Goal: Book appointment/travel/reservation

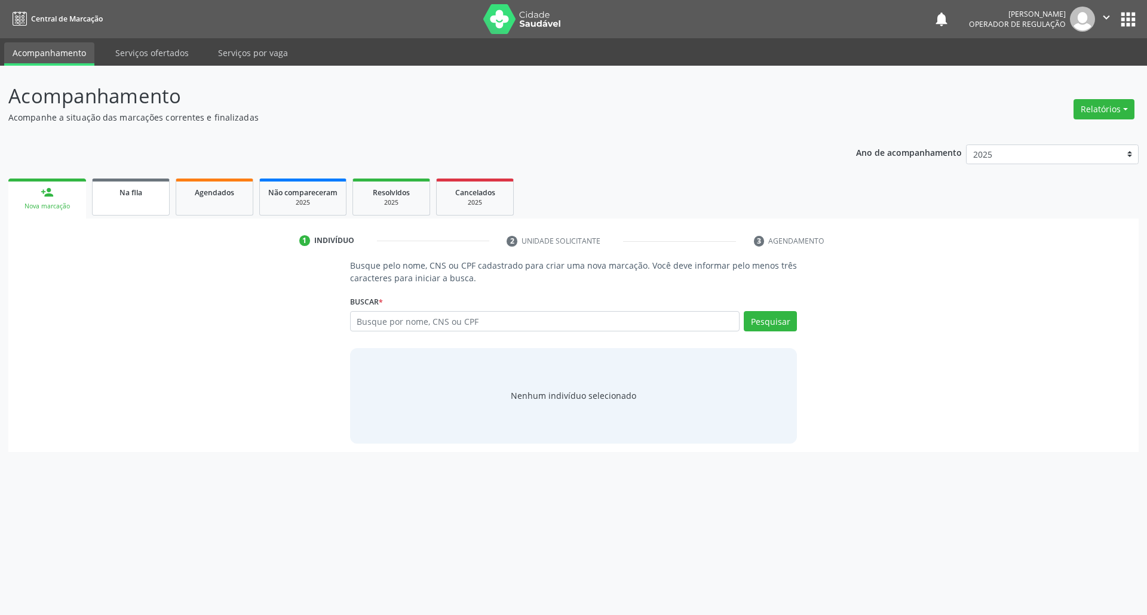
click at [133, 209] on link "Na fila" at bounding box center [131, 197] width 78 height 37
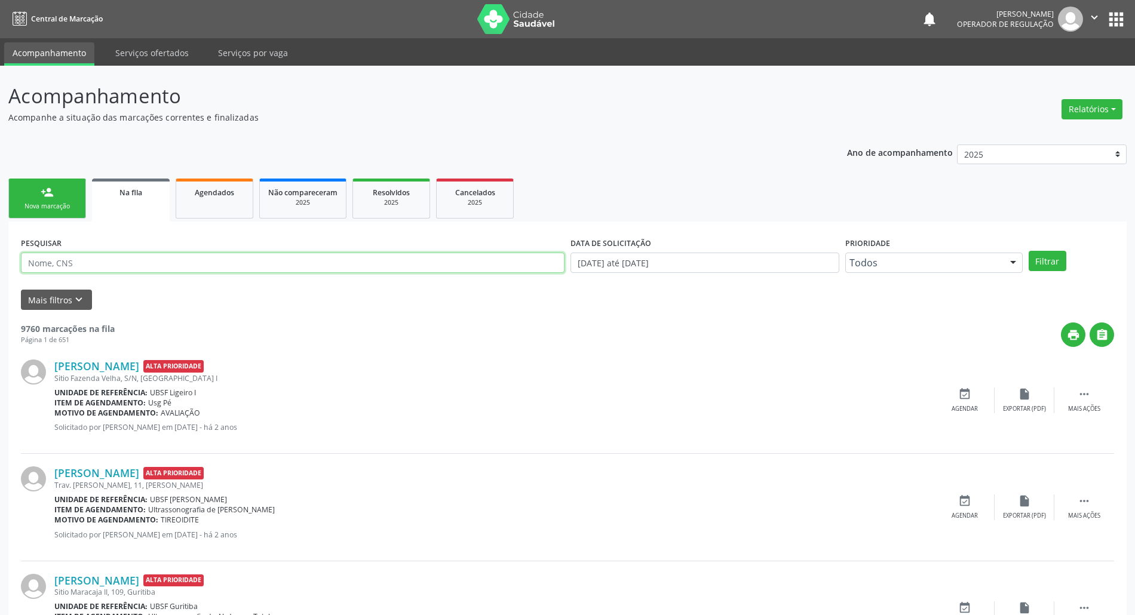
click at [109, 263] on input "text" at bounding box center [293, 263] width 544 height 20
type input "705000084889859"
click at [1029, 251] on button "Filtrar" at bounding box center [1048, 261] width 38 height 20
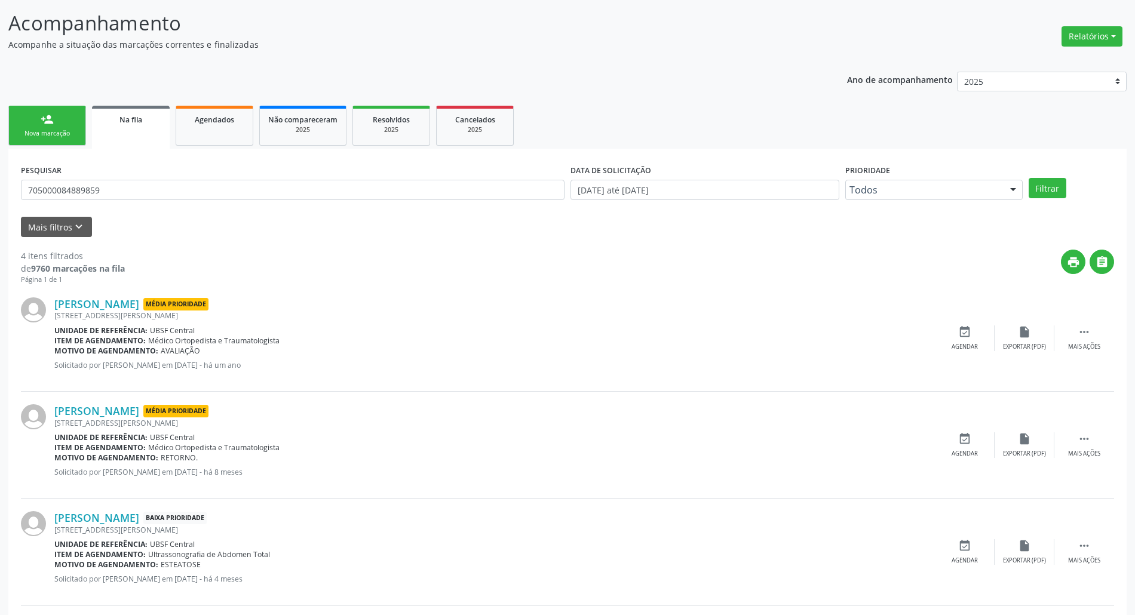
scroll to position [191, 0]
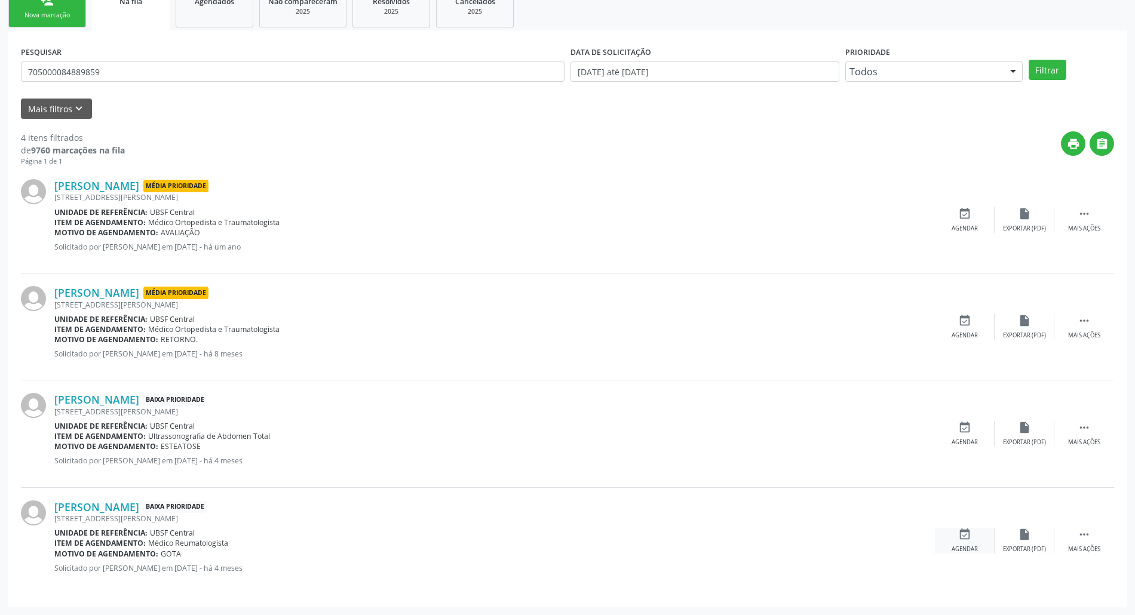
click at [976, 542] on div "event_available Agendar" at bounding box center [965, 541] width 60 height 26
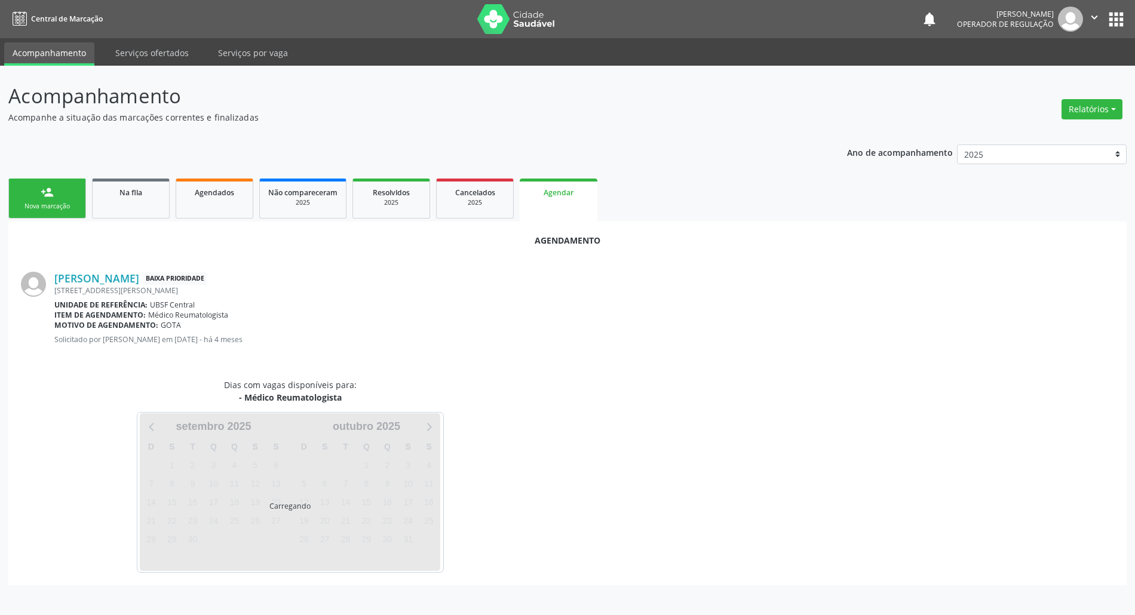
scroll to position [0, 0]
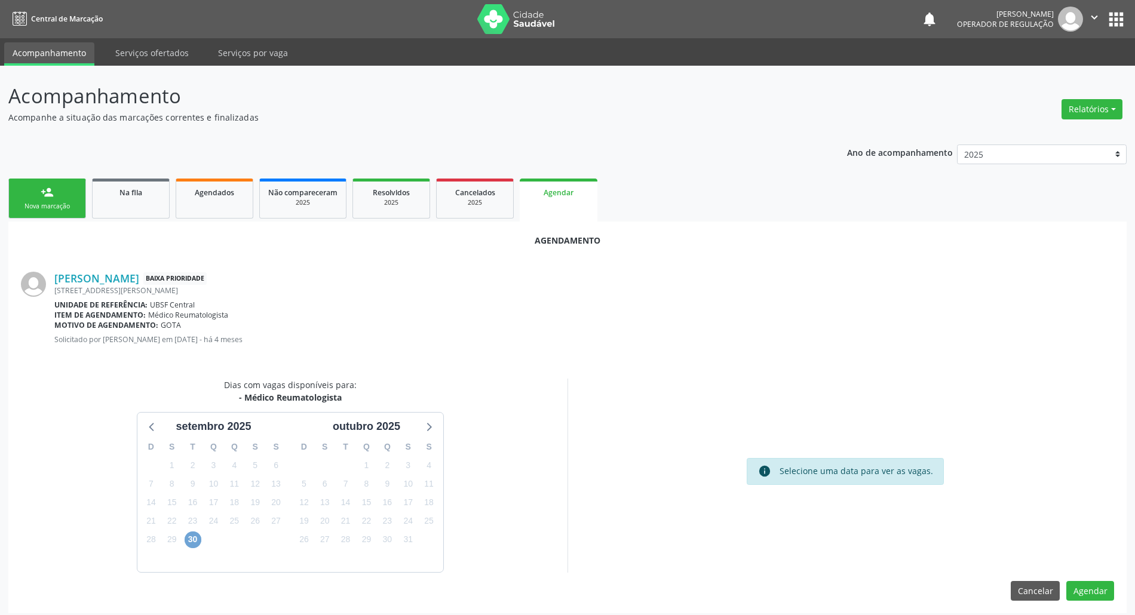
click at [192, 542] on span "30" at bounding box center [193, 540] width 17 height 17
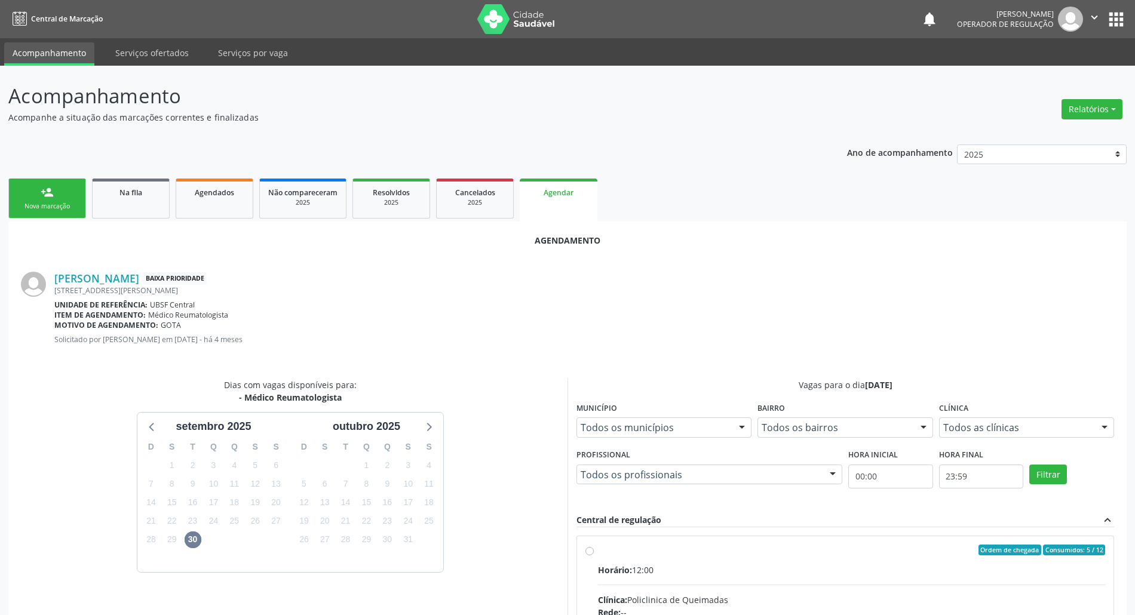
drag, startPoint x: 713, startPoint y: 538, endPoint x: 548, endPoint y: 498, distance: 169.5
radio input "true"
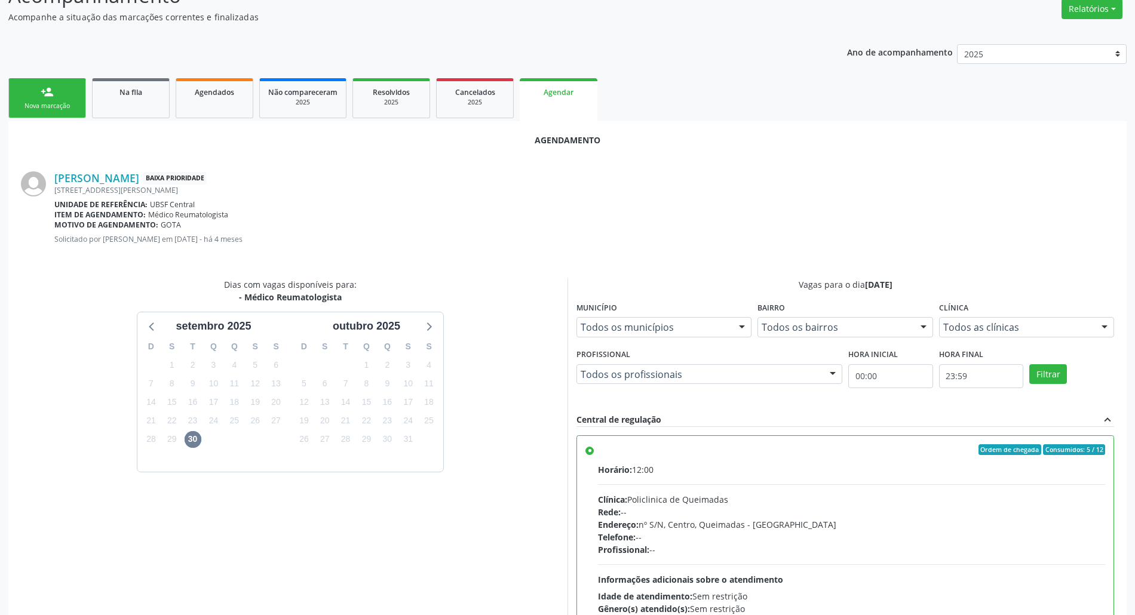
scroll to position [201, 0]
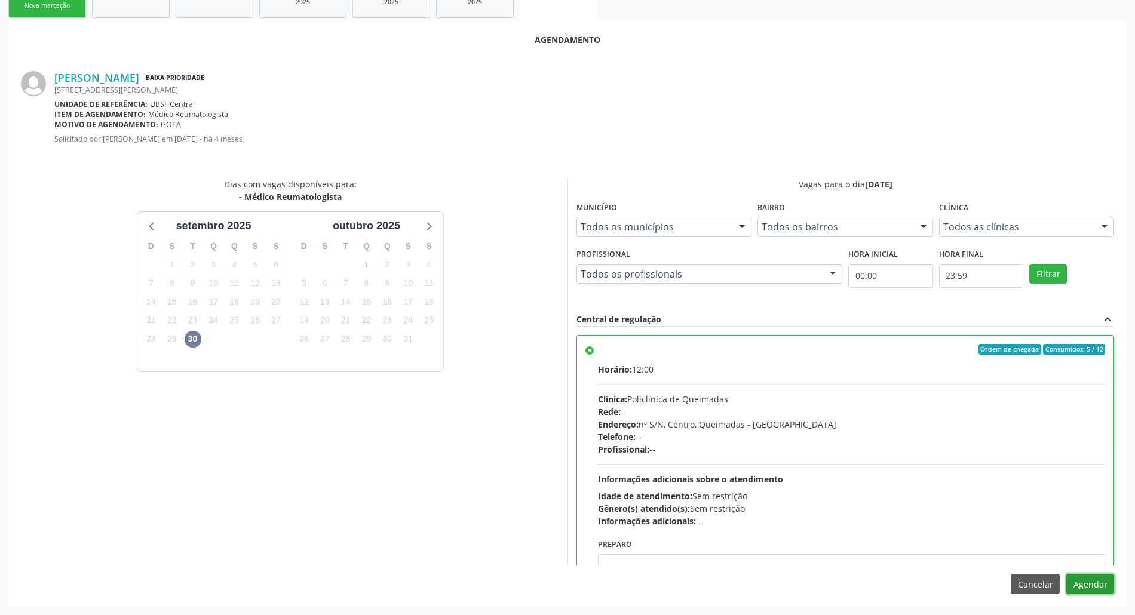
click at [1078, 588] on button "Agendar" at bounding box center [1090, 584] width 48 height 20
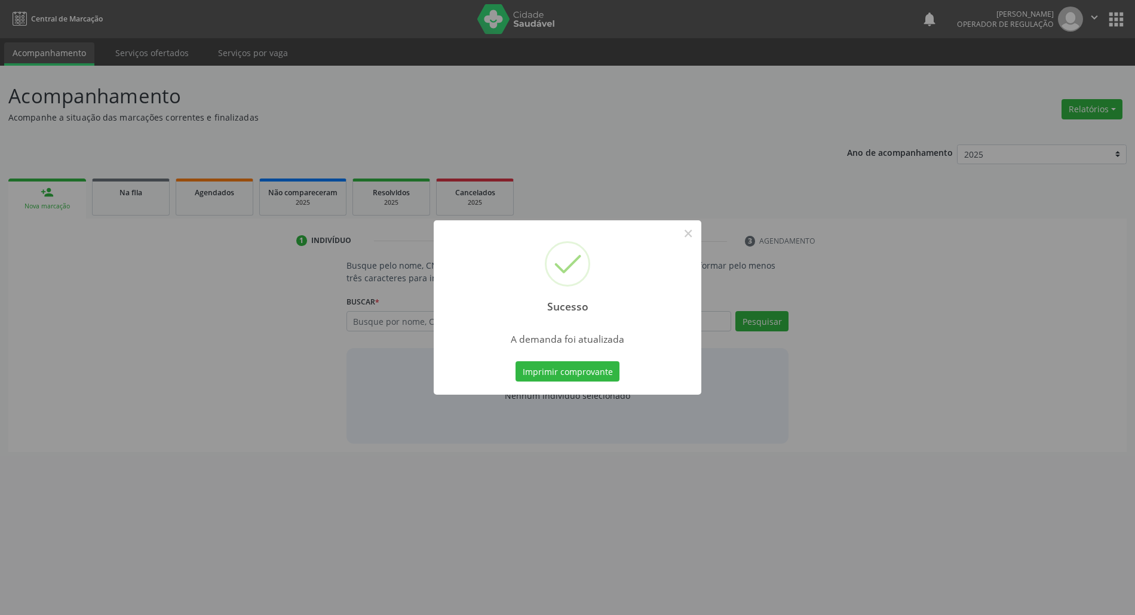
scroll to position [0, 0]
click at [522, 361] on button "Imprimir comprovante" at bounding box center [574, 371] width 104 height 20
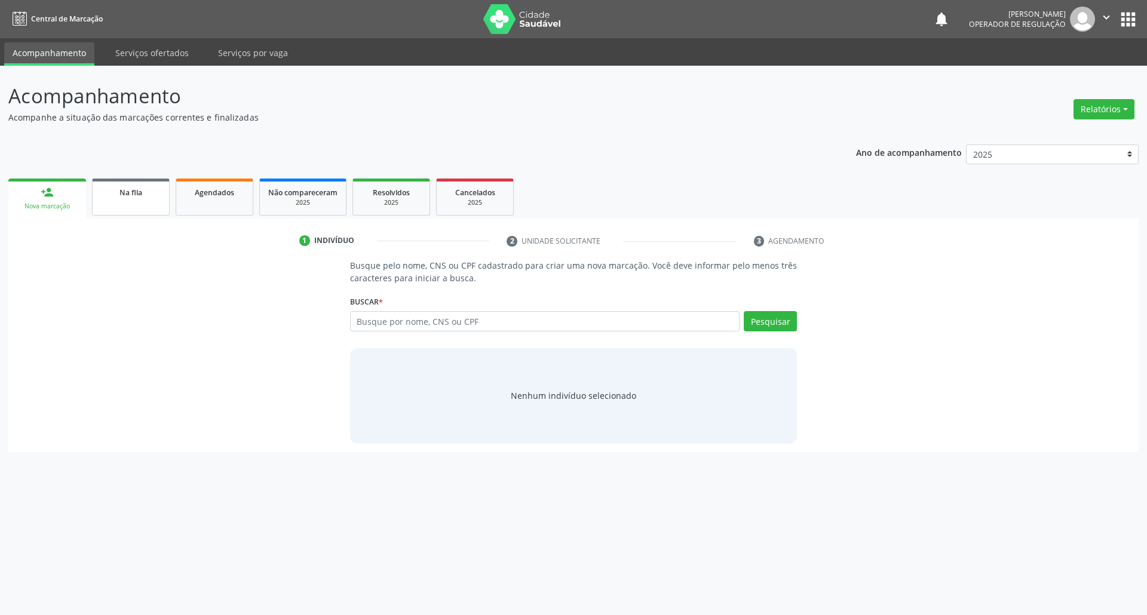
click at [147, 209] on link "Na fila" at bounding box center [131, 197] width 78 height 37
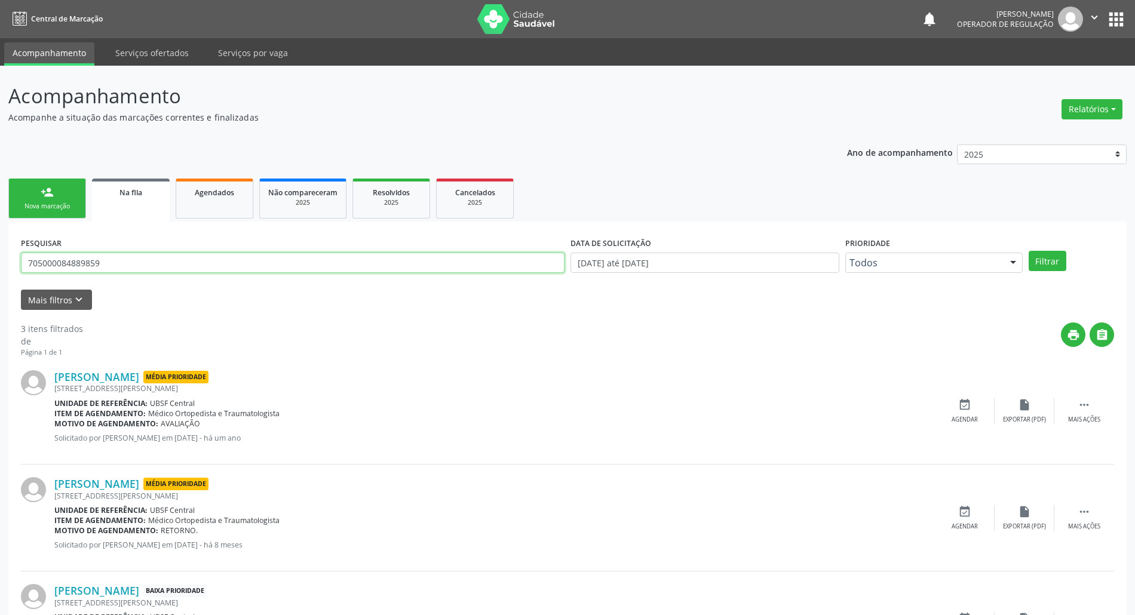
click at [175, 265] on input "705000084889859" at bounding box center [293, 263] width 544 height 20
type input "705008690109450"
click at [1029, 251] on button "Filtrar" at bounding box center [1048, 261] width 38 height 20
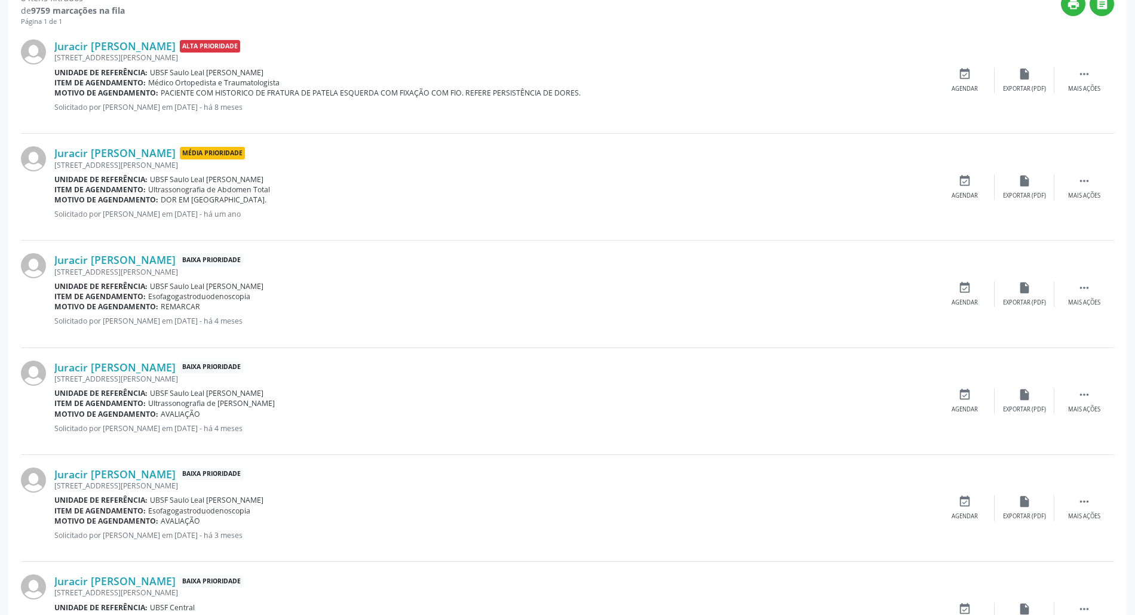
scroll to position [620, 0]
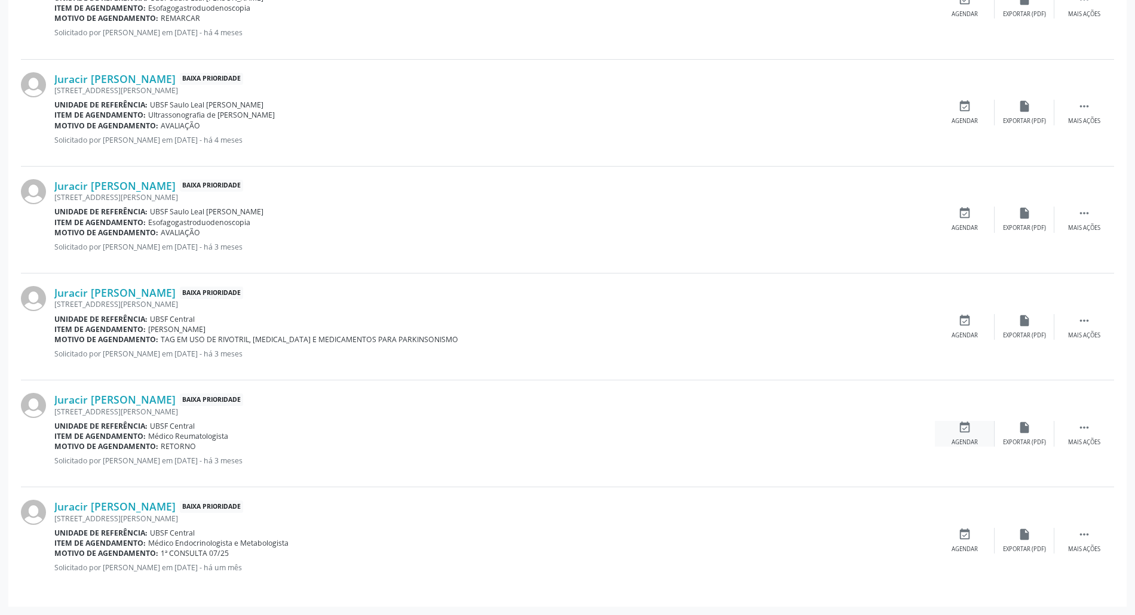
click at [981, 428] on div "event_available Agendar" at bounding box center [965, 434] width 60 height 26
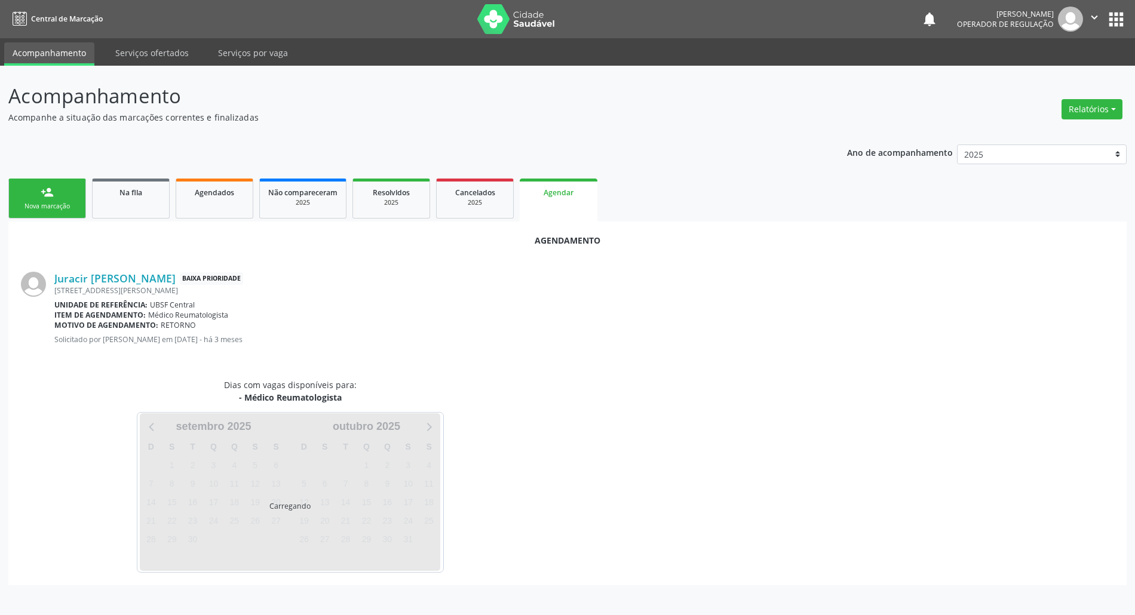
scroll to position [0, 0]
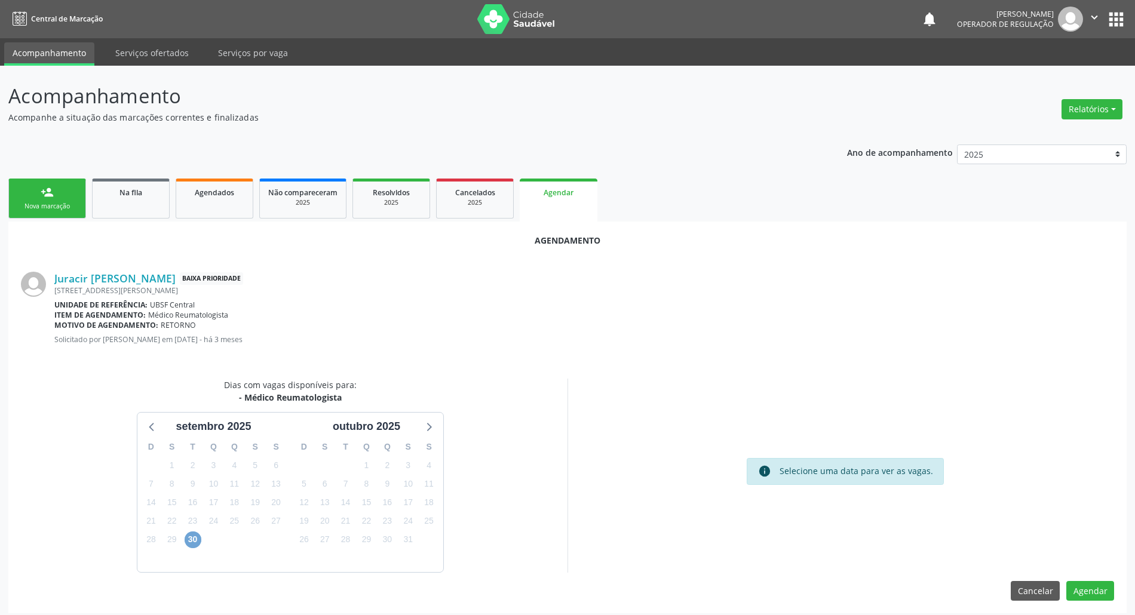
click at [194, 542] on span "30" at bounding box center [193, 540] width 17 height 17
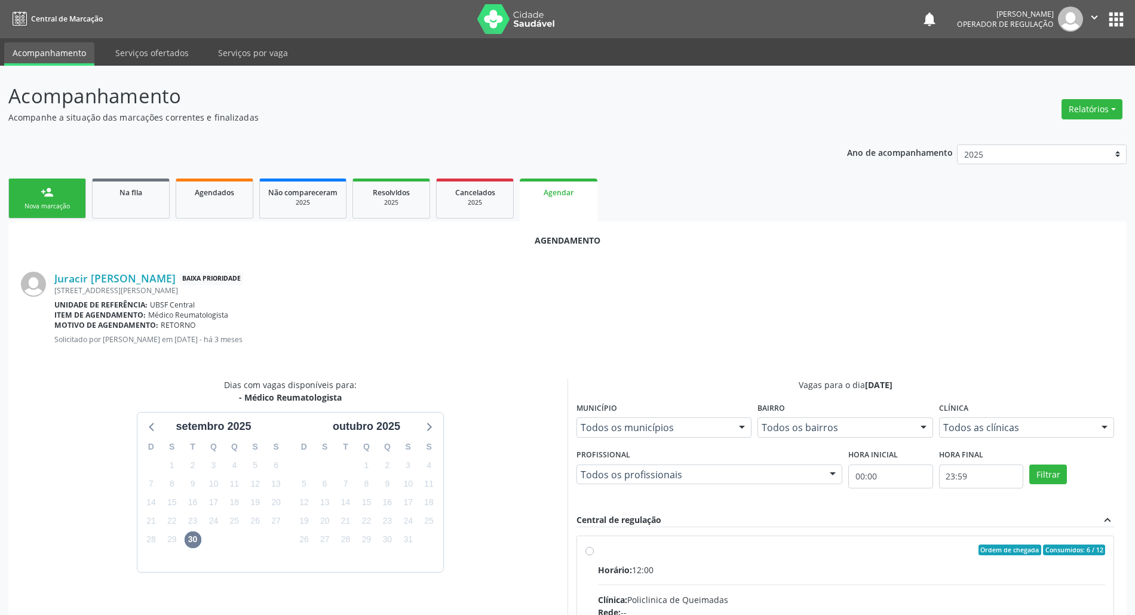
drag, startPoint x: 835, startPoint y: 546, endPoint x: 748, endPoint y: 547, distance: 87.2
click at [816, 547] on div "Ordem de chegada Consumidos: 6 / 12" at bounding box center [851, 550] width 507 height 11
click at [594, 547] on input "Ordem de chegada Consumidos: 6 / 12 Horário: 12:00 Clínica: Policlinica de Quei…" at bounding box center [589, 550] width 8 height 11
radio input "true"
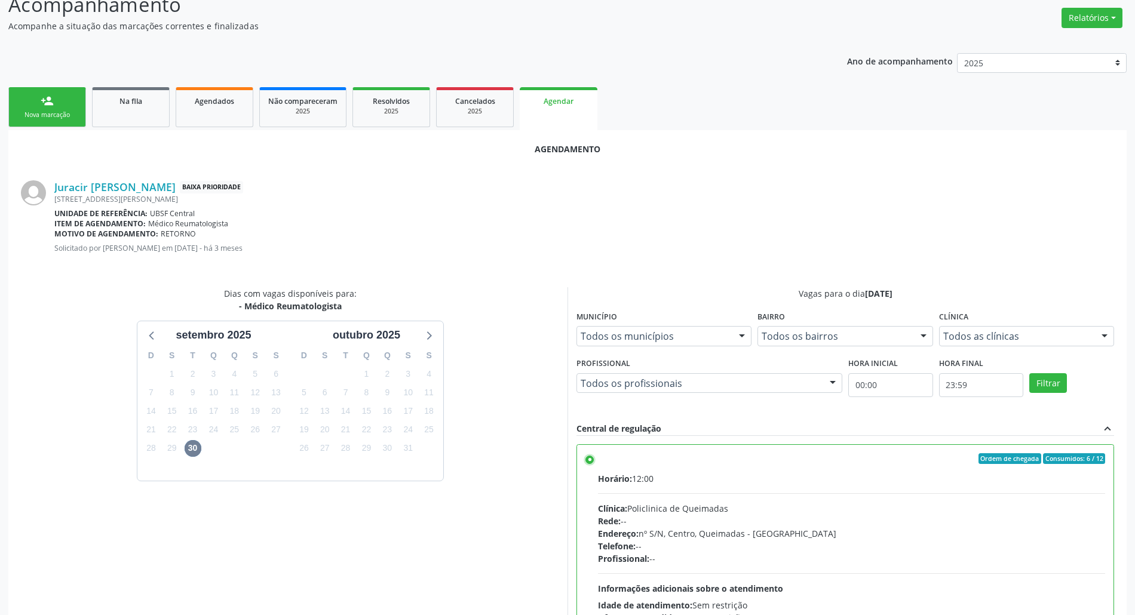
scroll to position [201, 0]
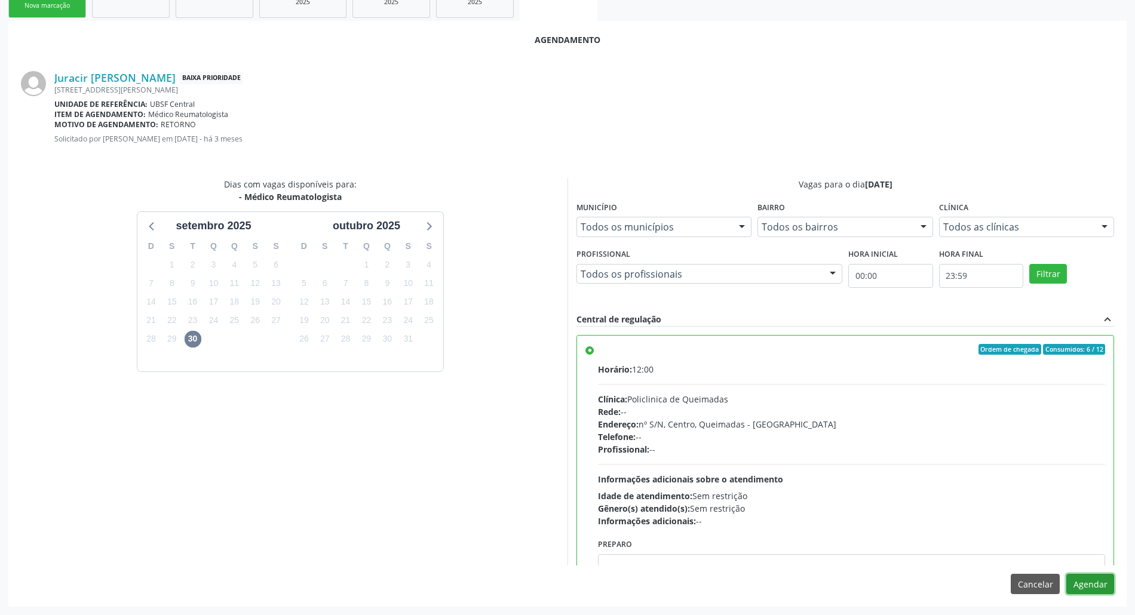
click at [1080, 580] on button "Agendar" at bounding box center [1090, 584] width 48 height 20
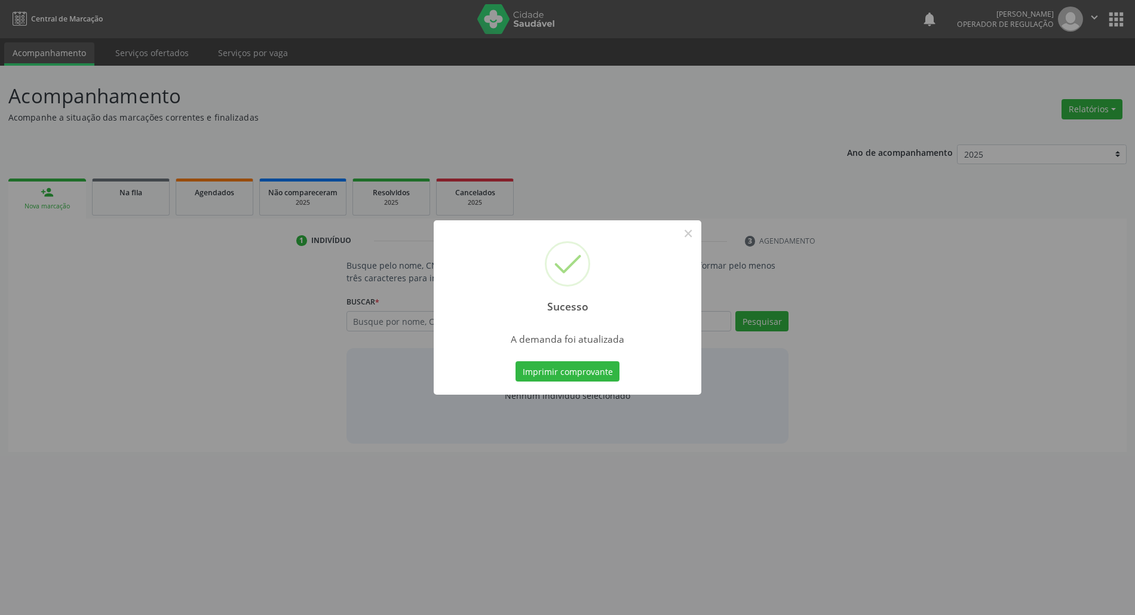
scroll to position [0, 0]
click at [535, 369] on button "Imprimir comprovante" at bounding box center [574, 371] width 104 height 20
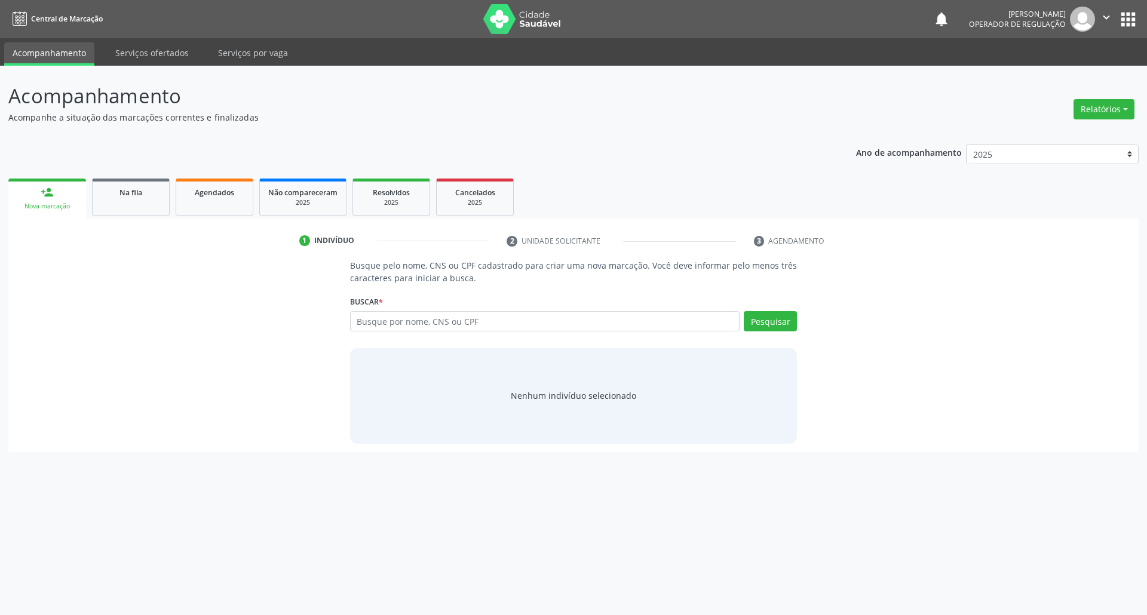
click at [149, 217] on ul "person_add Nova marcação Na fila Agendados Não compareceram 2025 Resolvidos 202…" at bounding box center [573, 197] width 1130 height 43
click at [139, 196] on span "Na fila" at bounding box center [130, 193] width 23 height 10
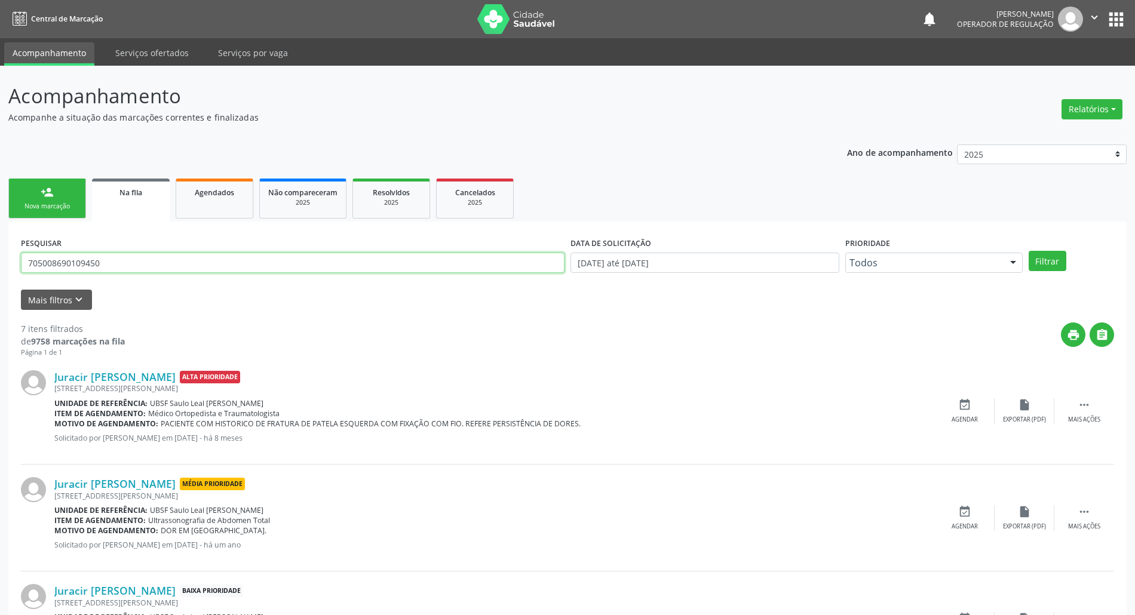
click at [174, 268] on input "705008690109450" at bounding box center [293, 263] width 544 height 20
type input "700001910473809"
click at [1029, 251] on button "Filtrar" at bounding box center [1048, 261] width 38 height 20
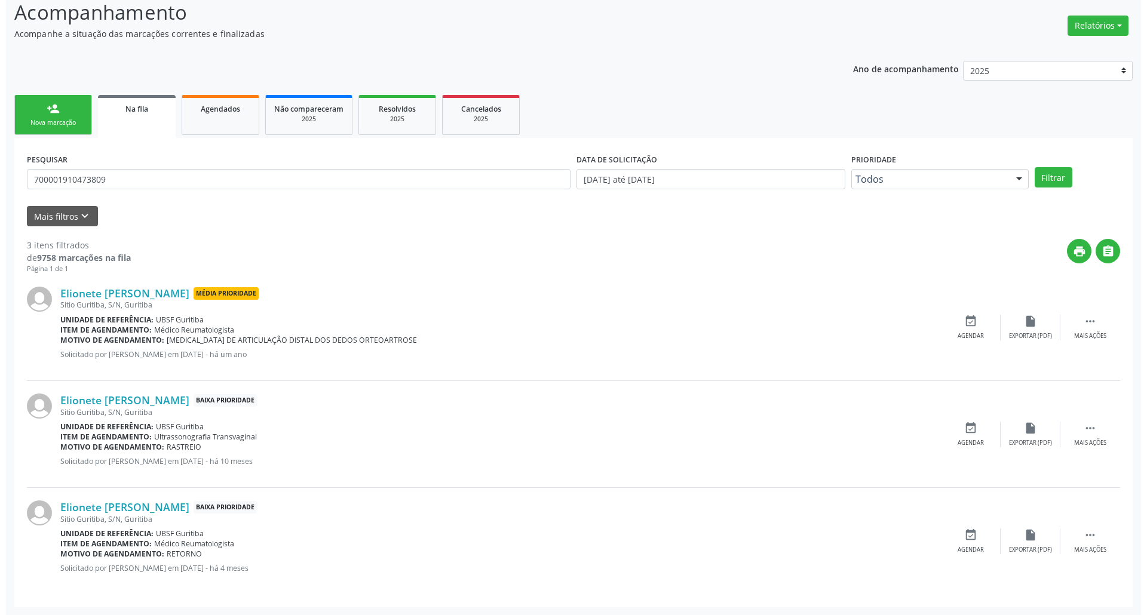
scroll to position [84, 0]
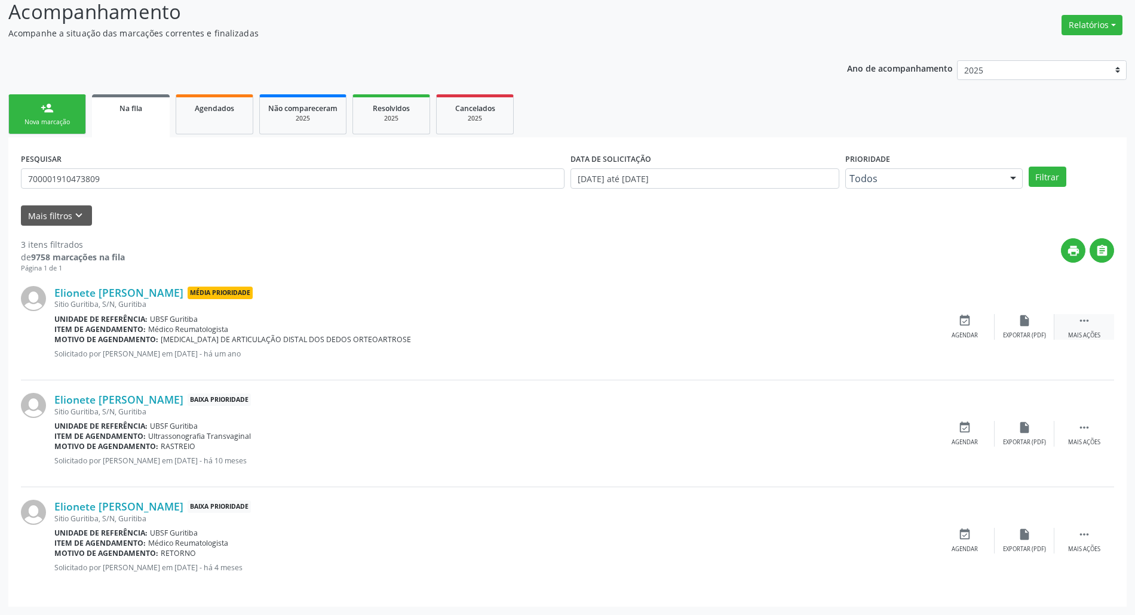
click at [1093, 314] on div " Mais ações" at bounding box center [1084, 327] width 60 height 26
click at [968, 320] on icon "cancel" at bounding box center [964, 320] width 13 height 13
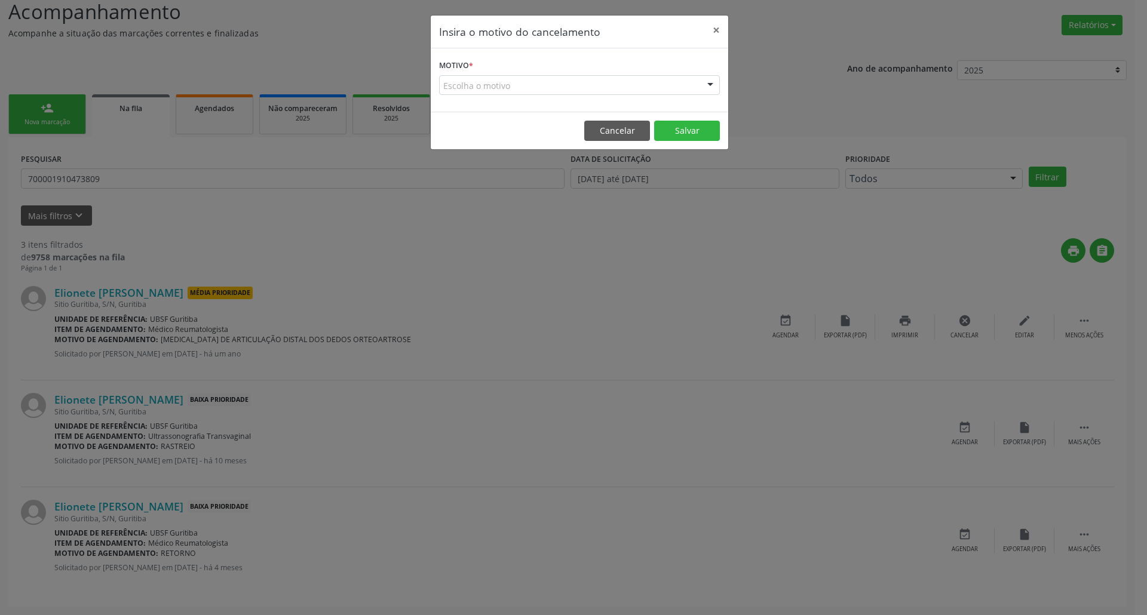
click at [620, 82] on div "Escolha o motivo" at bounding box center [579, 85] width 281 height 20
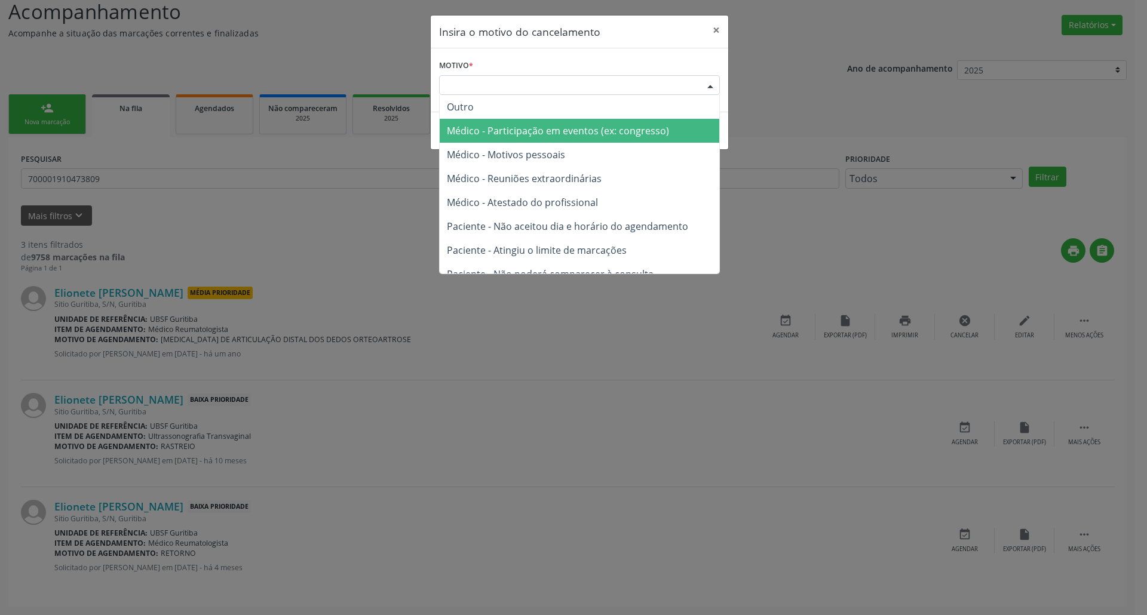
click at [587, 134] on span "Médico - Participação em eventos (ex: congresso)" at bounding box center [558, 130] width 222 height 13
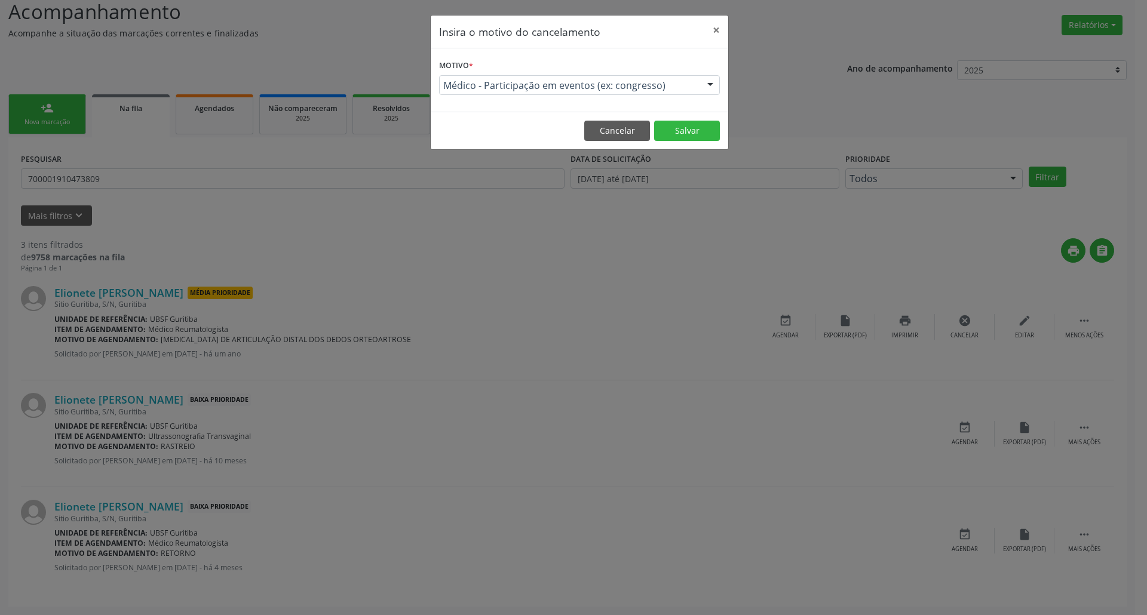
click at [605, 89] on span "Médico - Participação em eventos (ex: congresso)" at bounding box center [569, 85] width 252 height 12
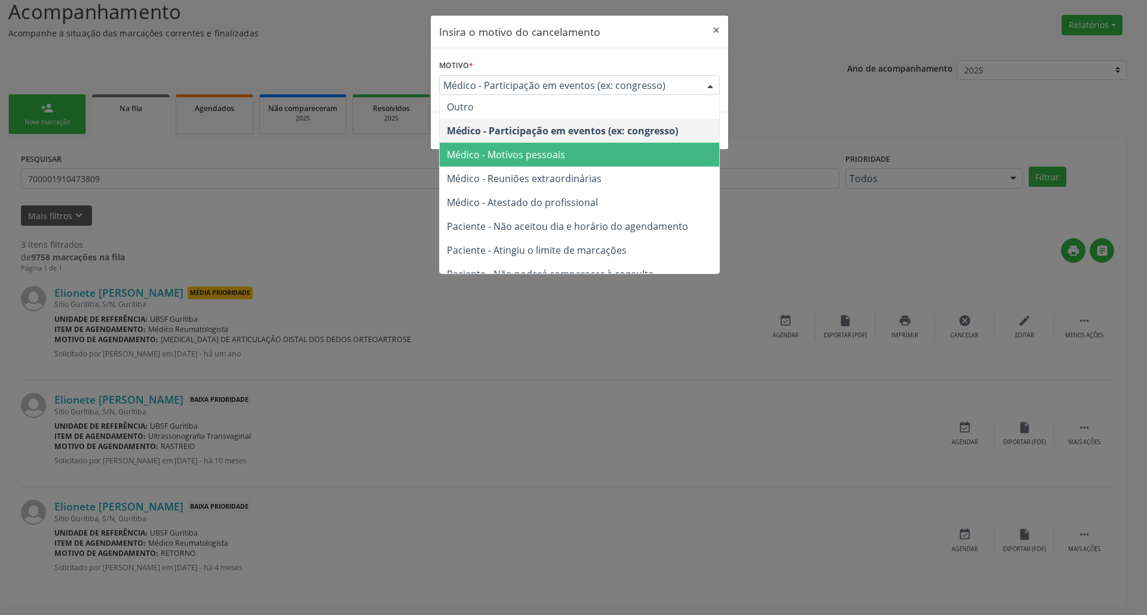
click at [593, 151] on span "Médico - Motivos pessoais" at bounding box center [580, 155] width 280 height 24
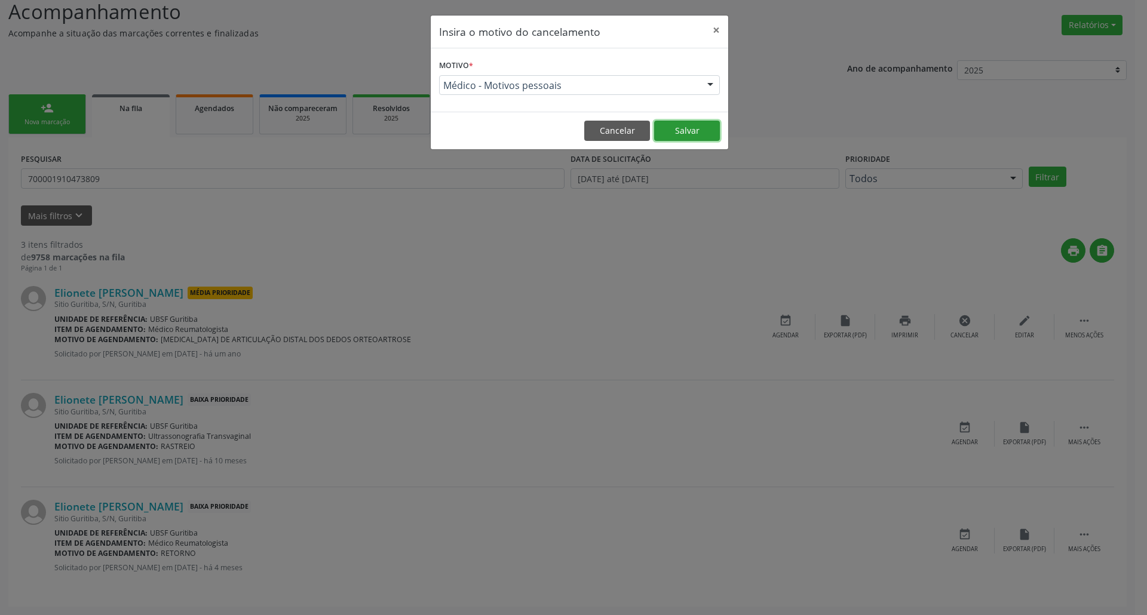
click at [688, 132] on button "Salvar" at bounding box center [687, 131] width 66 height 20
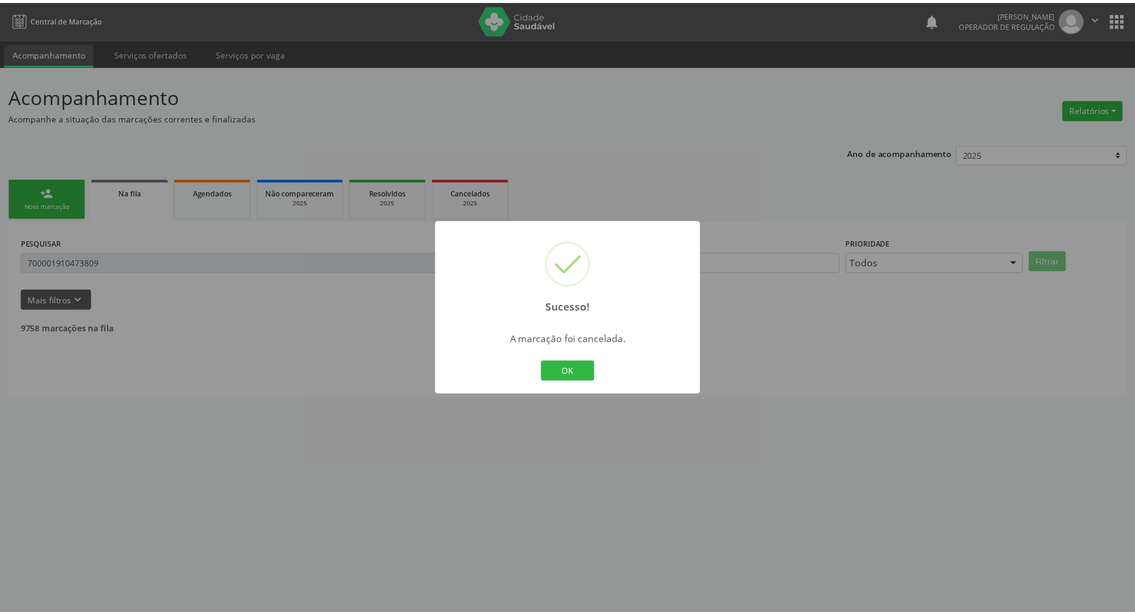
scroll to position [0, 0]
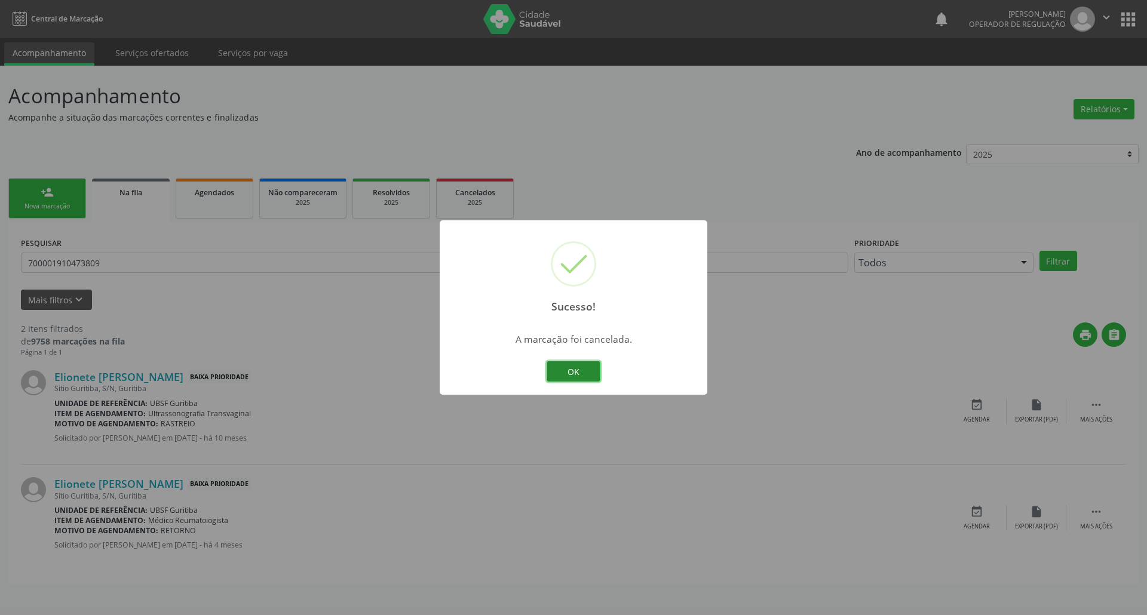
click at [583, 369] on button "OK" at bounding box center [574, 371] width 54 height 20
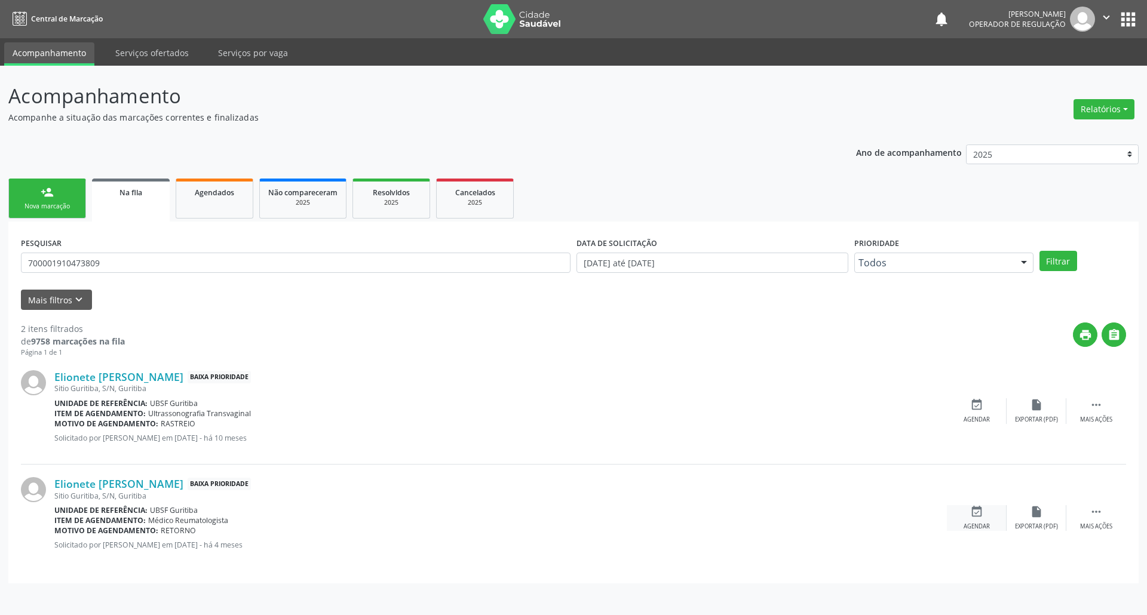
click at [980, 526] on div "Agendar" at bounding box center [977, 527] width 26 height 8
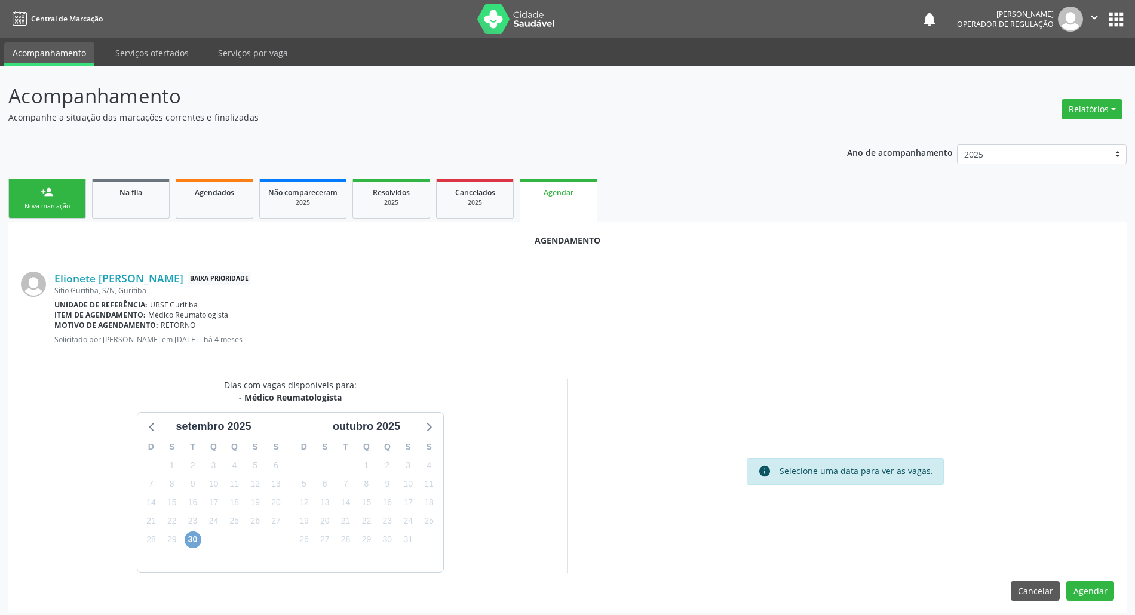
click at [198, 539] on span "30" at bounding box center [193, 540] width 17 height 17
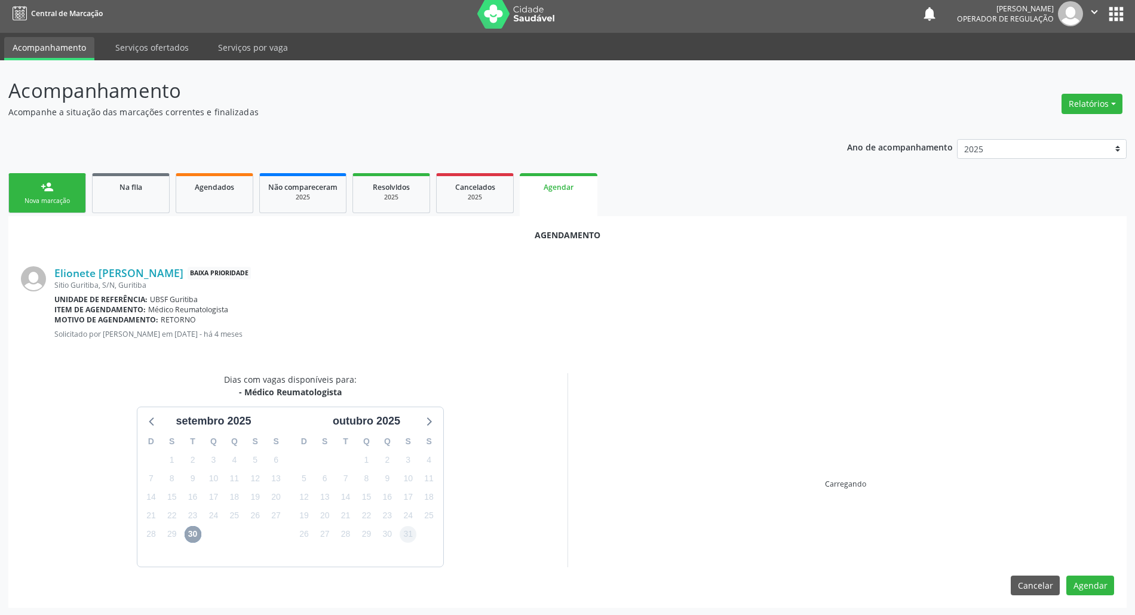
scroll to position [7, 0]
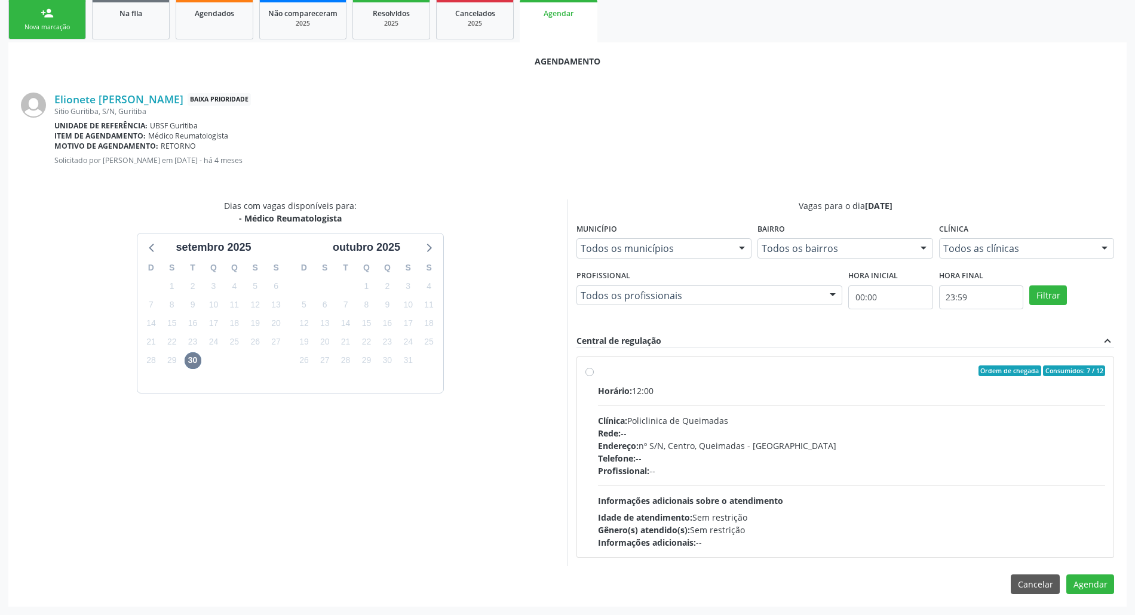
drag, startPoint x: 755, startPoint y: 467, endPoint x: 509, endPoint y: 445, distance: 247.1
click at [748, 467] on div "Profissional: --" at bounding box center [851, 471] width 507 height 13
click at [594, 376] on input "Ordem de chegada Consumidos: 7 / 12 Horário: 12:00 Clínica: Policlinica de Quei…" at bounding box center [589, 371] width 8 height 11
radio input "true"
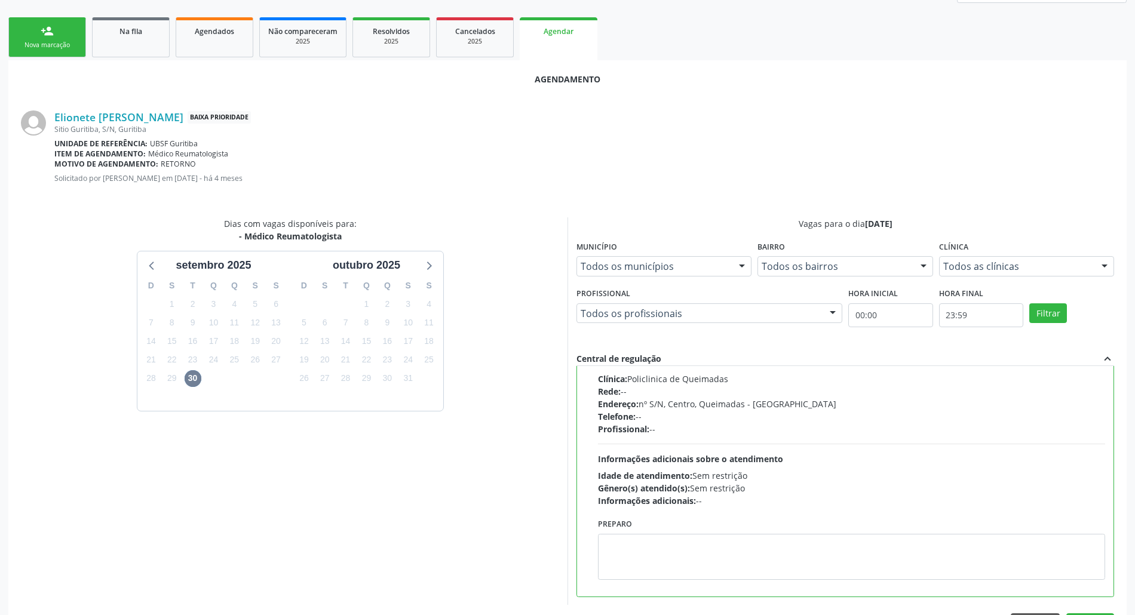
scroll to position [201, 0]
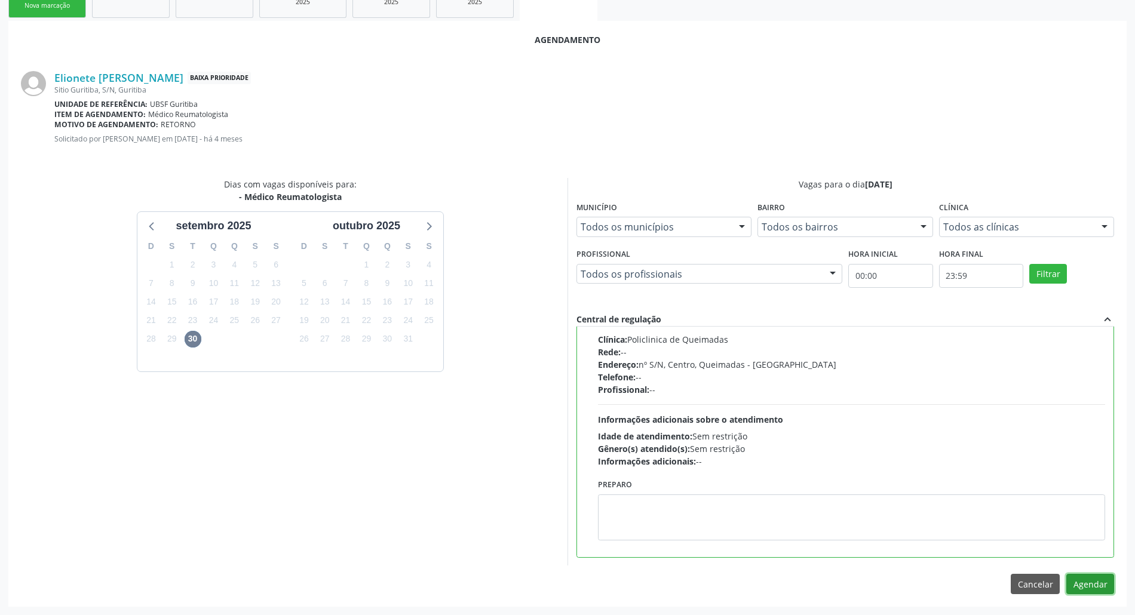
click at [1090, 588] on button "Agendar" at bounding box center [1090, 584] width 48 height 20
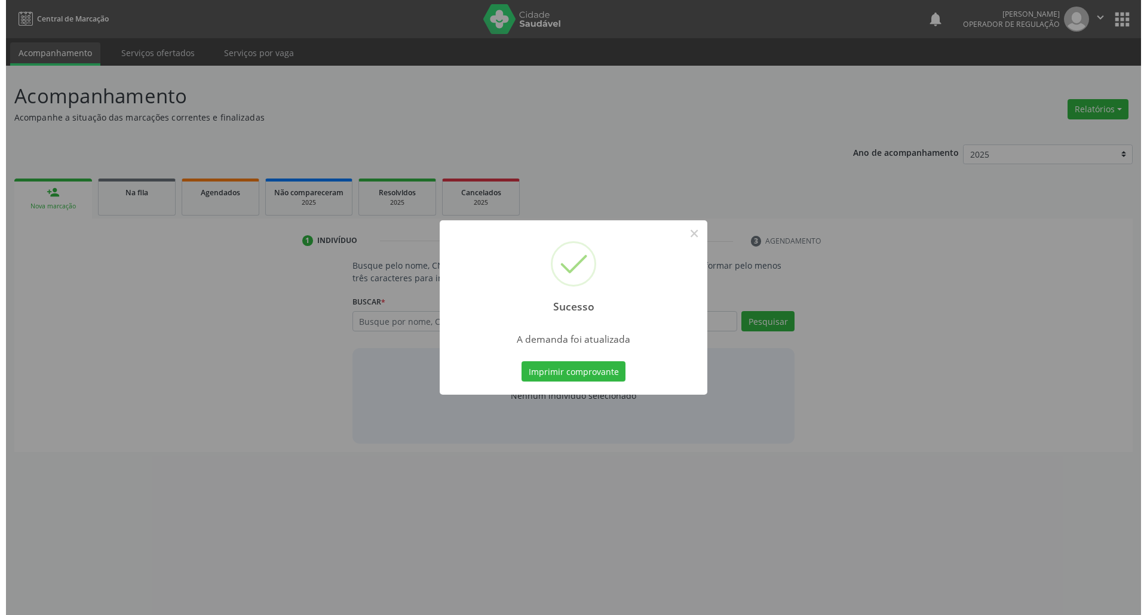
scroll to position [0, 0]
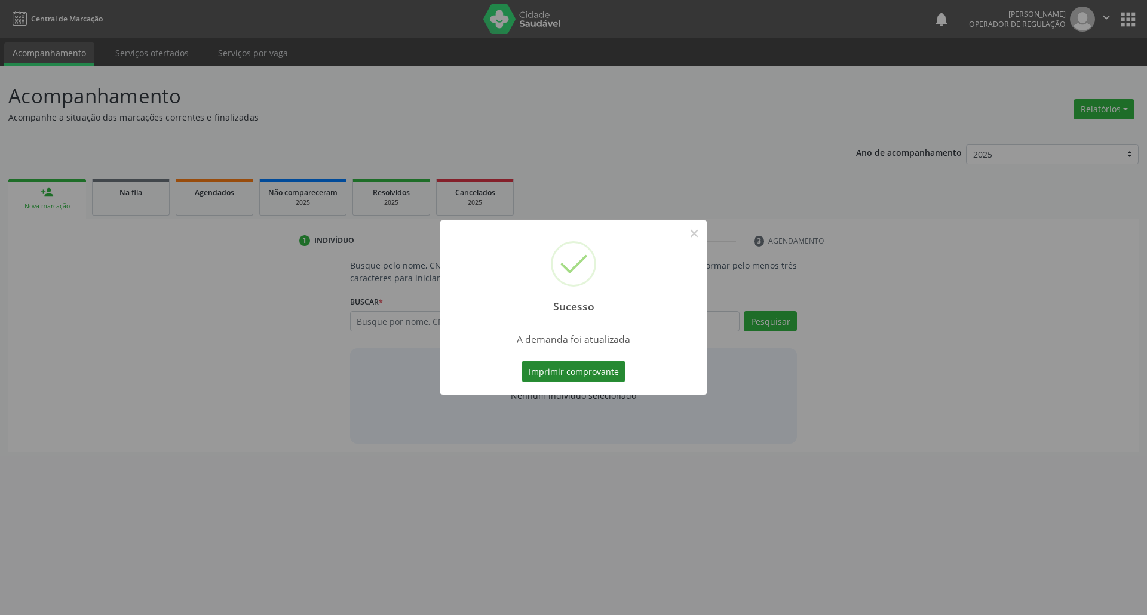
click at [578, 361] on button "Imprimir comprovante" at bounding box center [574, 371] width 104 height 20
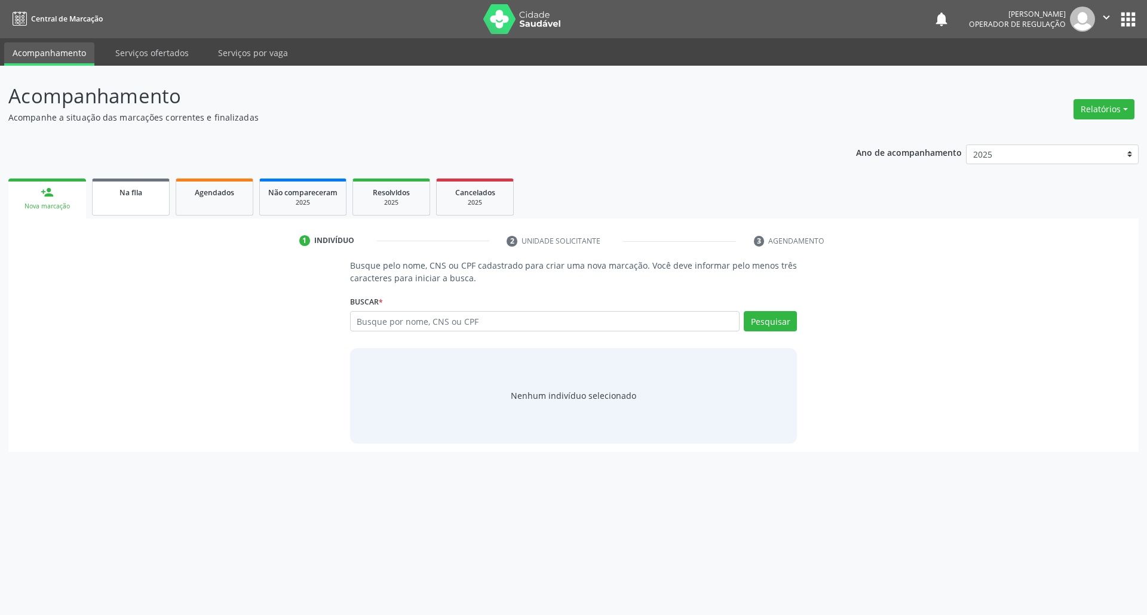
click at [141, 208] on link "Na fila" at bounding box center [131, 197] width 78 height 37
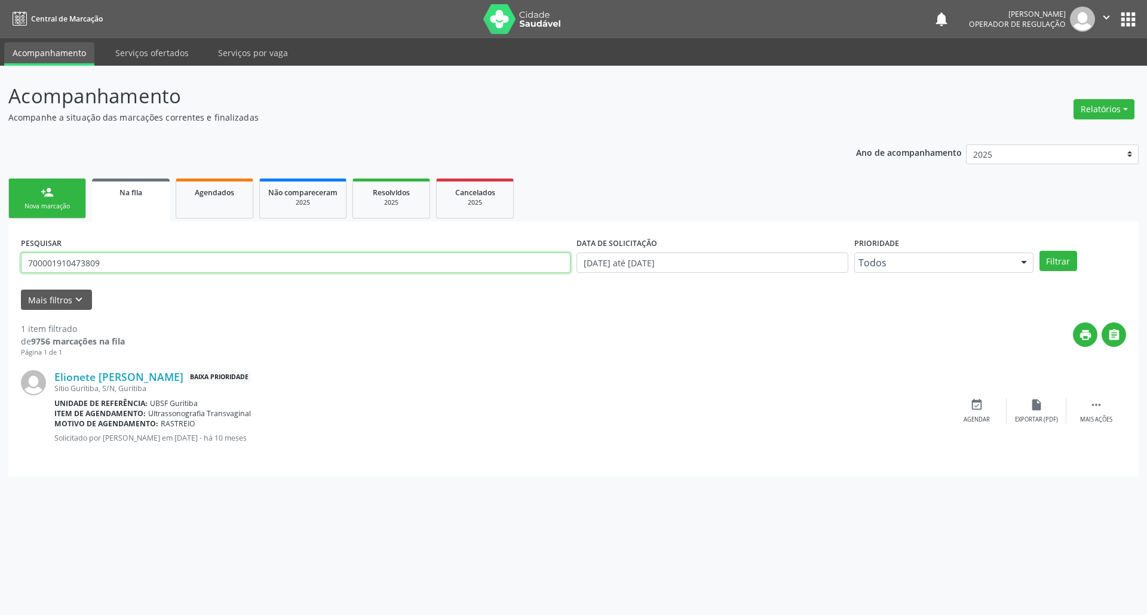
click at [136, 256] on input "700001910473809" at bounding box center [296, 263] width 550 height 20
